Goal: Navigation & Orientation: Go to known website

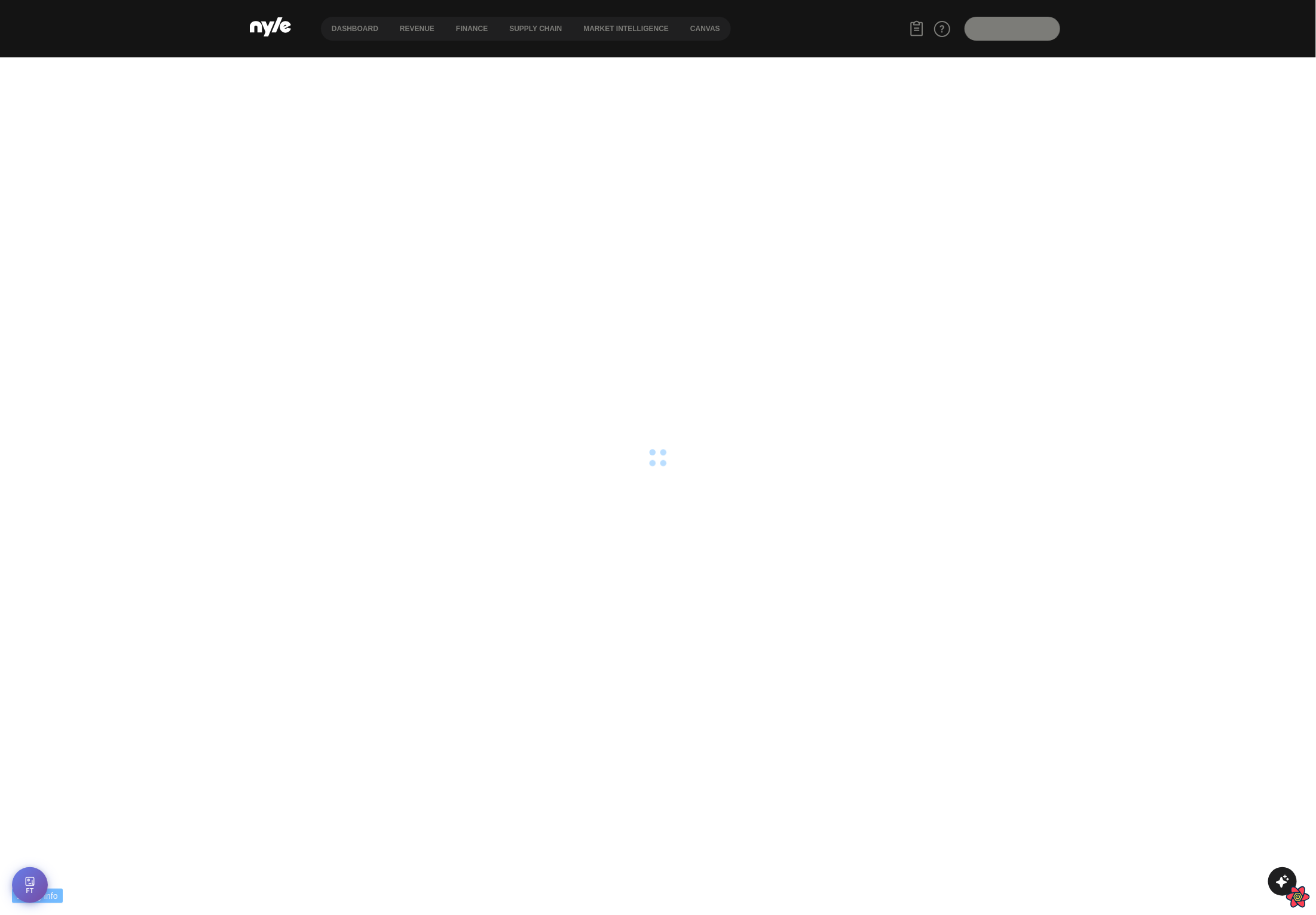
click at [278, 58] on html "Debug Info fresh ( 0 ) fetching ( 1 ) stale ( 0 ) inactive ( 0 ) Sort by Status…" at bounding box center [658, 29] width 1316 height 58
